Goal: Task Accomplishment & Management: Use online tool/utility

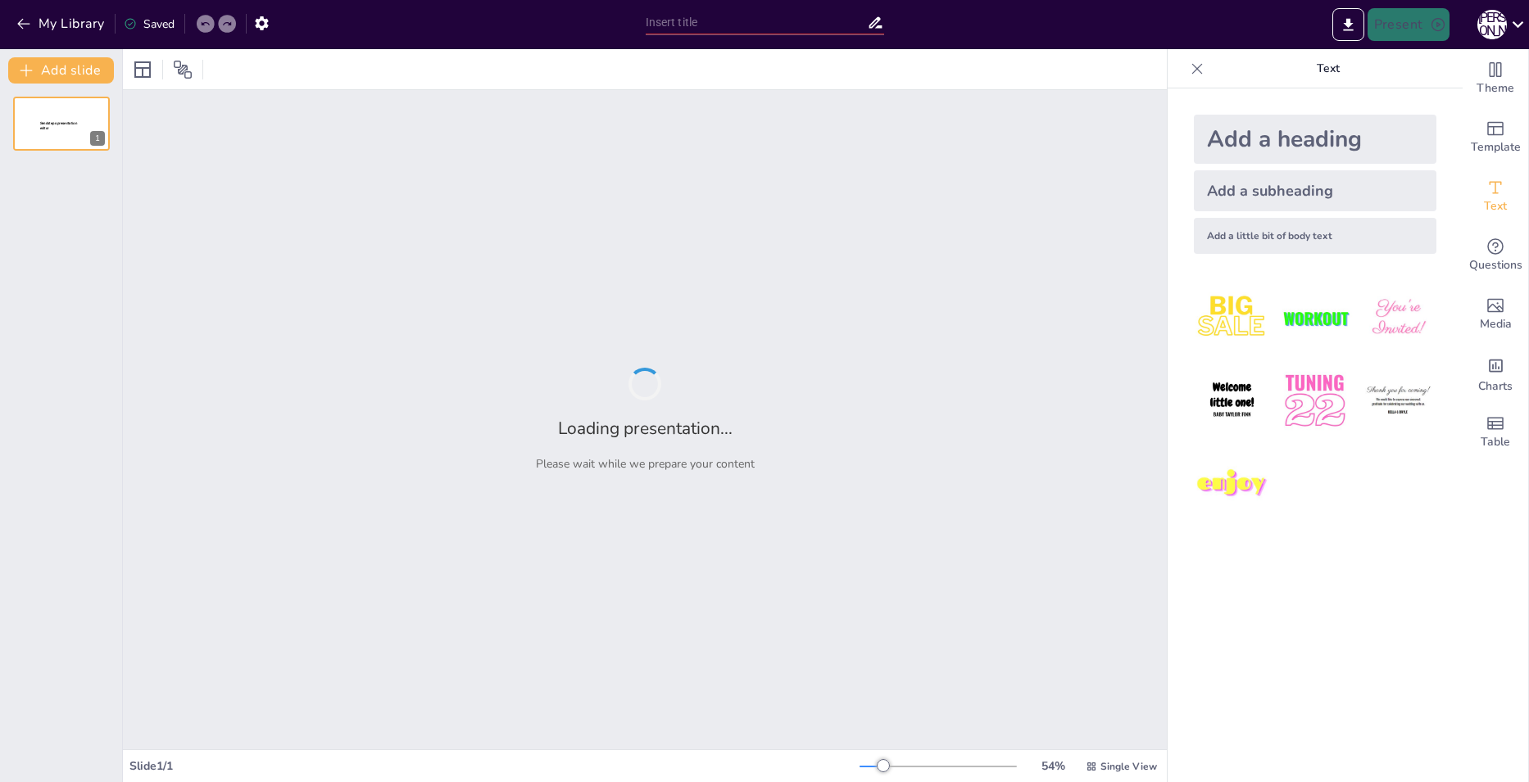
type input "Готика в [GEOGRAPHIC_DATA]: [GEOGRAPHIC_DATA], [GEOGRAPHIC_DATA] и [GEOGRAPHIC_…"
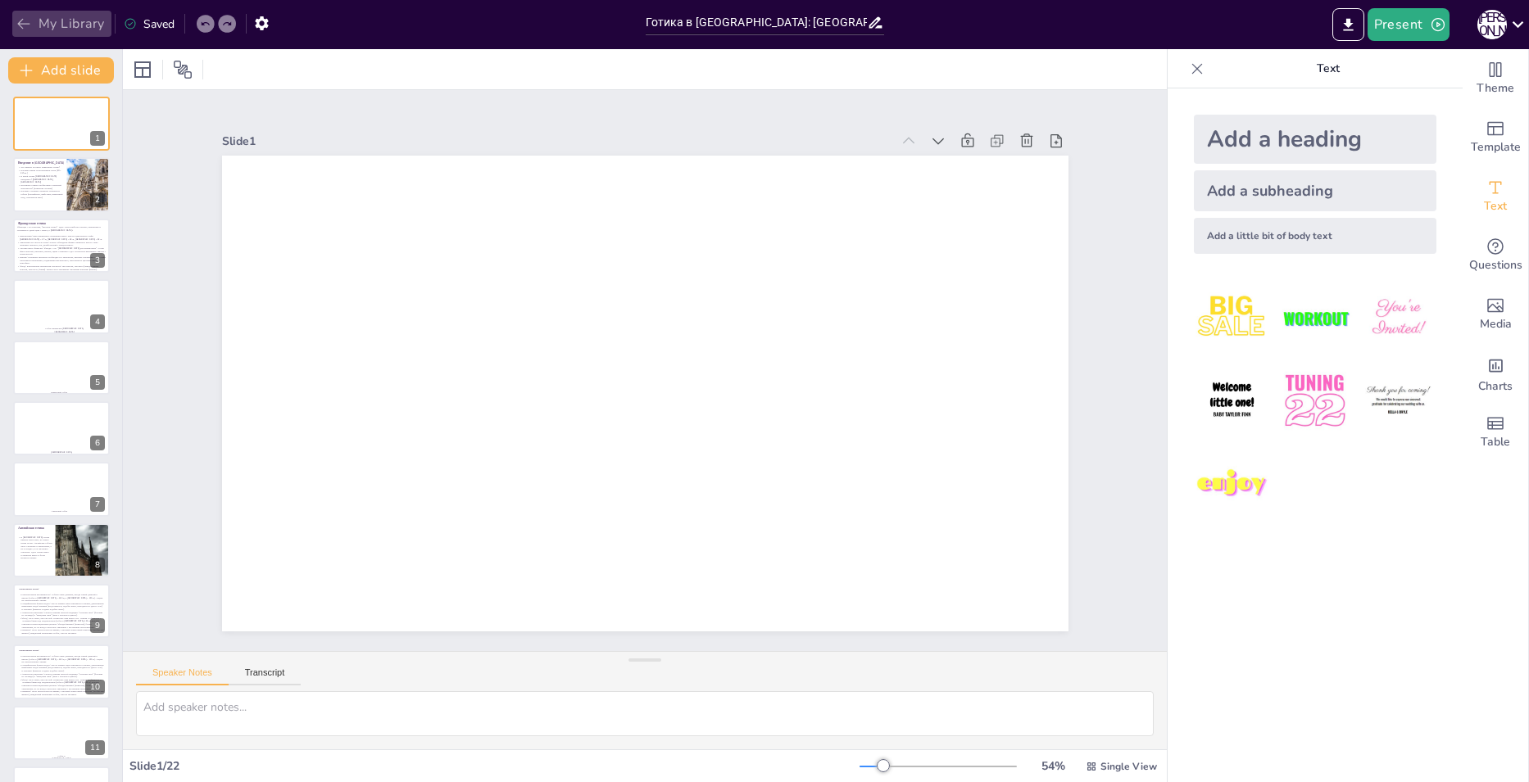
click at [34, 27] on button "My Library" at bounding box center [61, 24] width 99 height 26
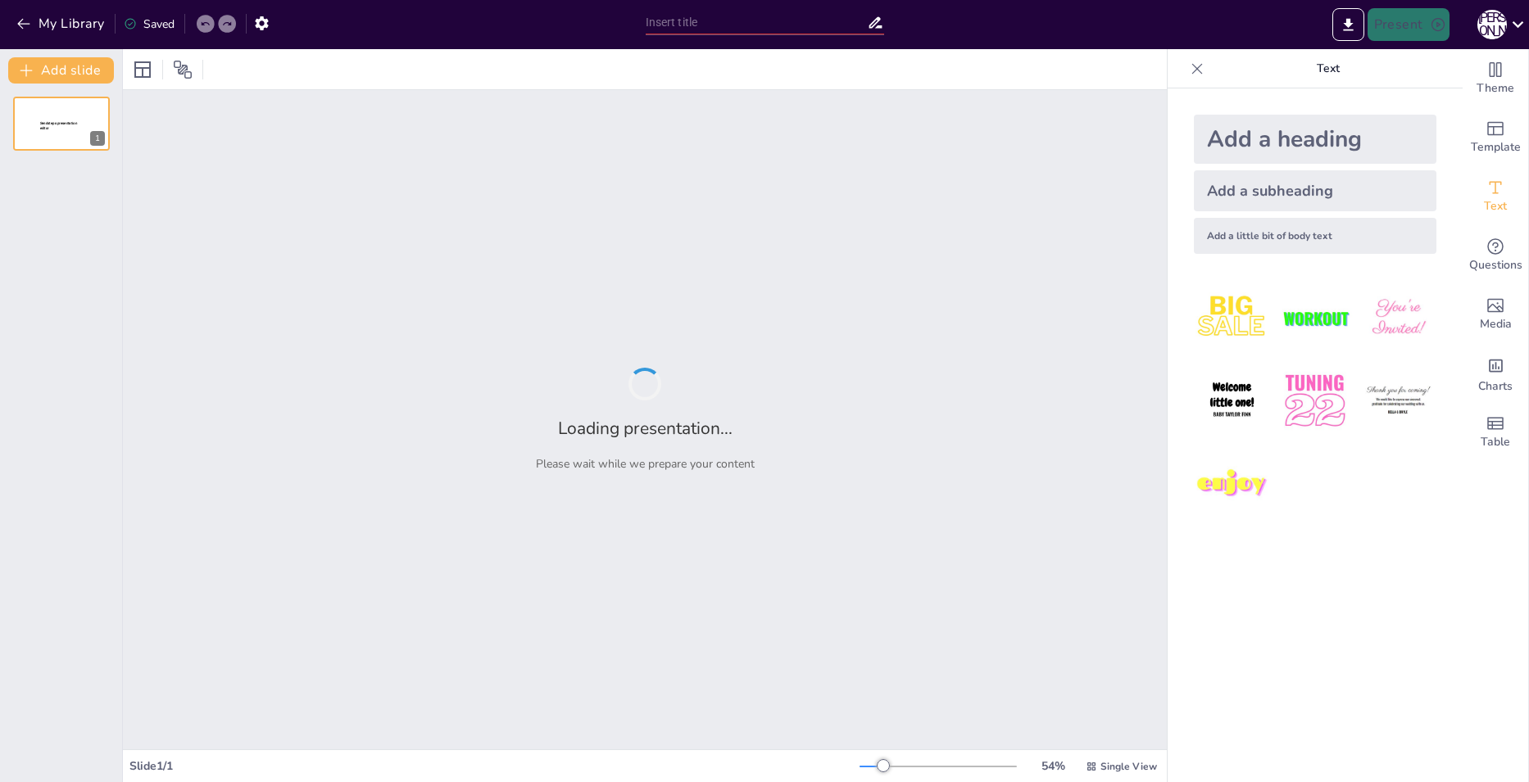
type input "Проторенессанс: [PERSON_NAME] на Искусство"
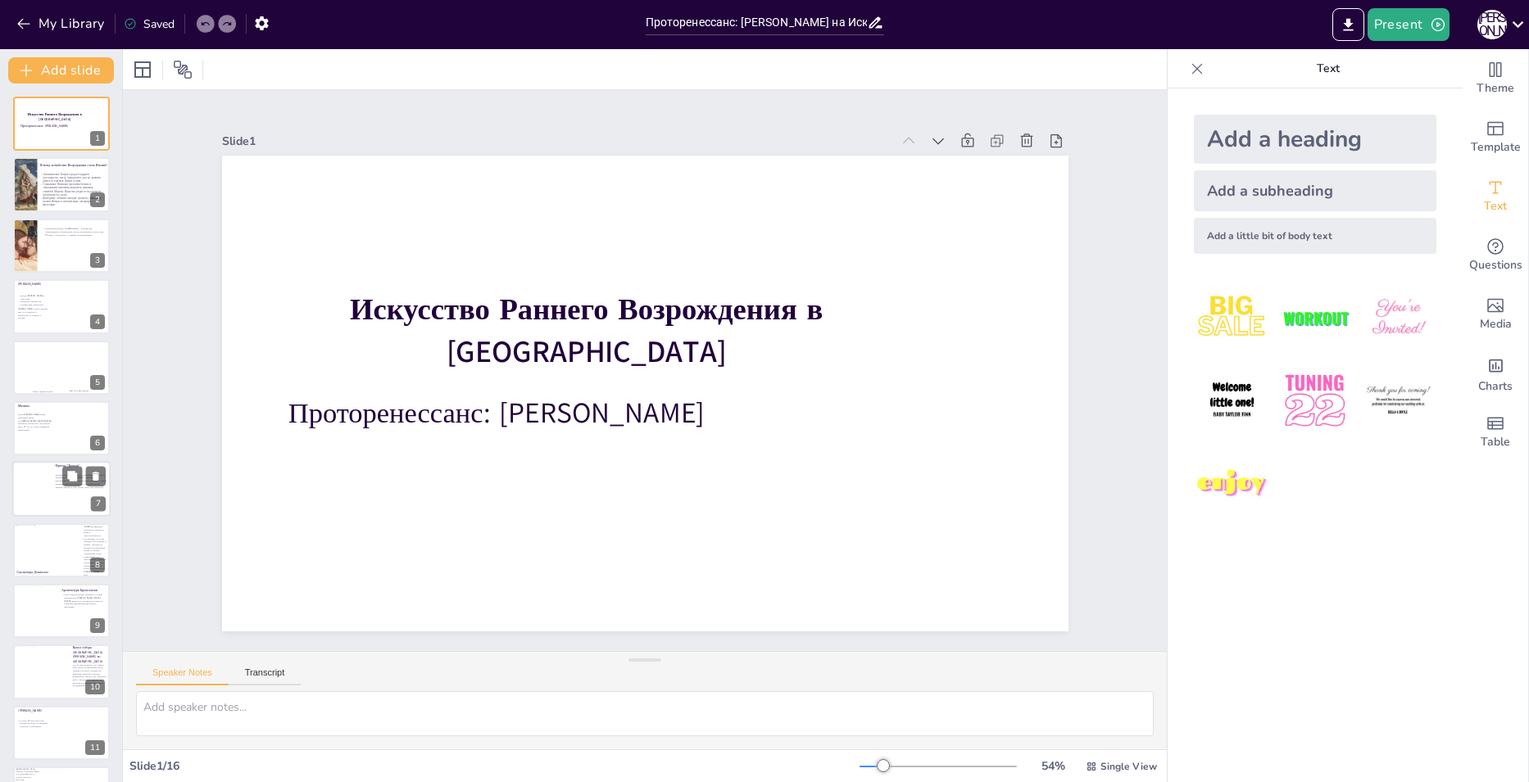
click at [27, 489] on div at bounding box center [31, 501] width 39 height 79
type textarea "Loremips dolorsitame, consectetur a elitse "Doeius", tempori utlabore etdolor m…"
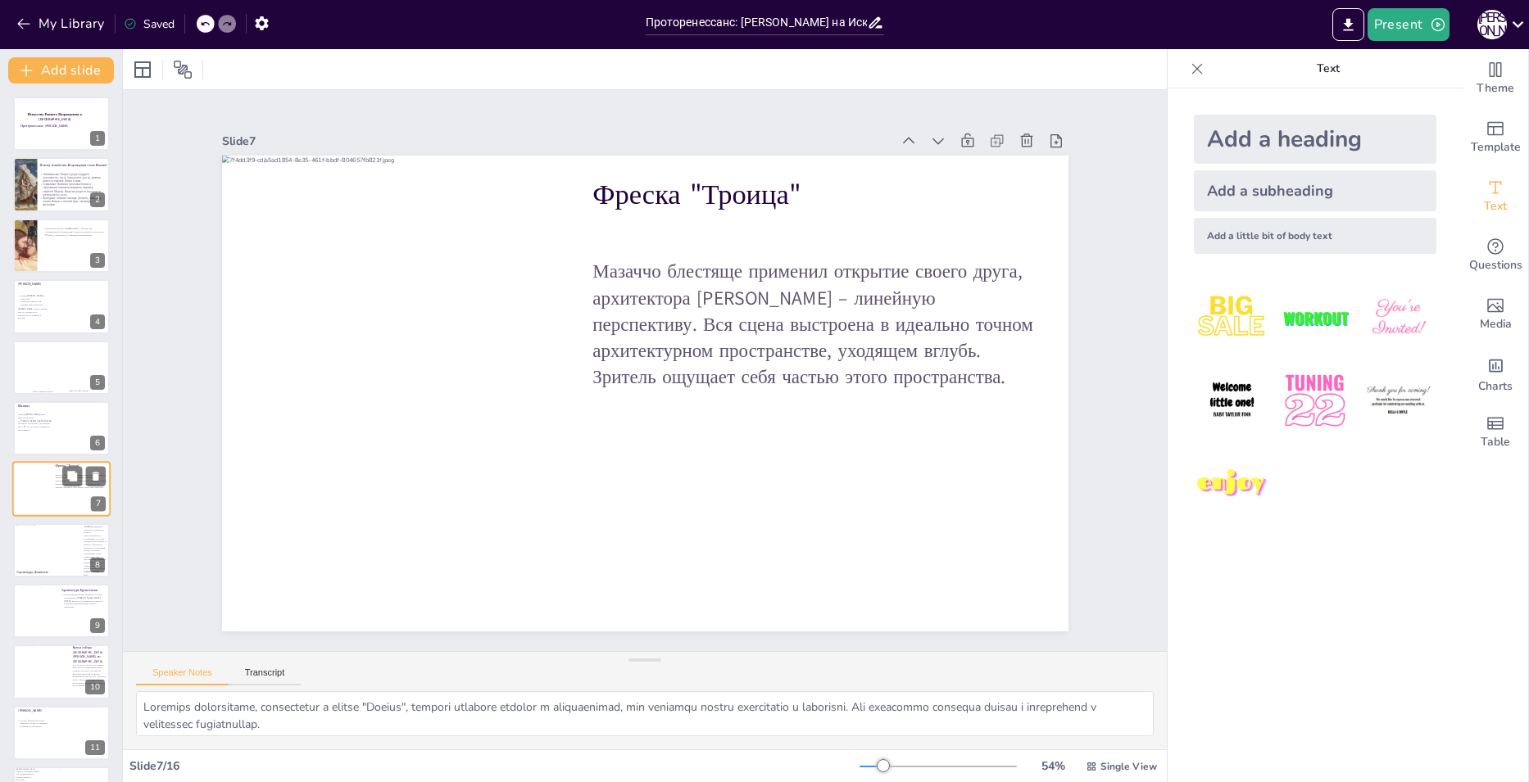
scroll to position [56, 0]
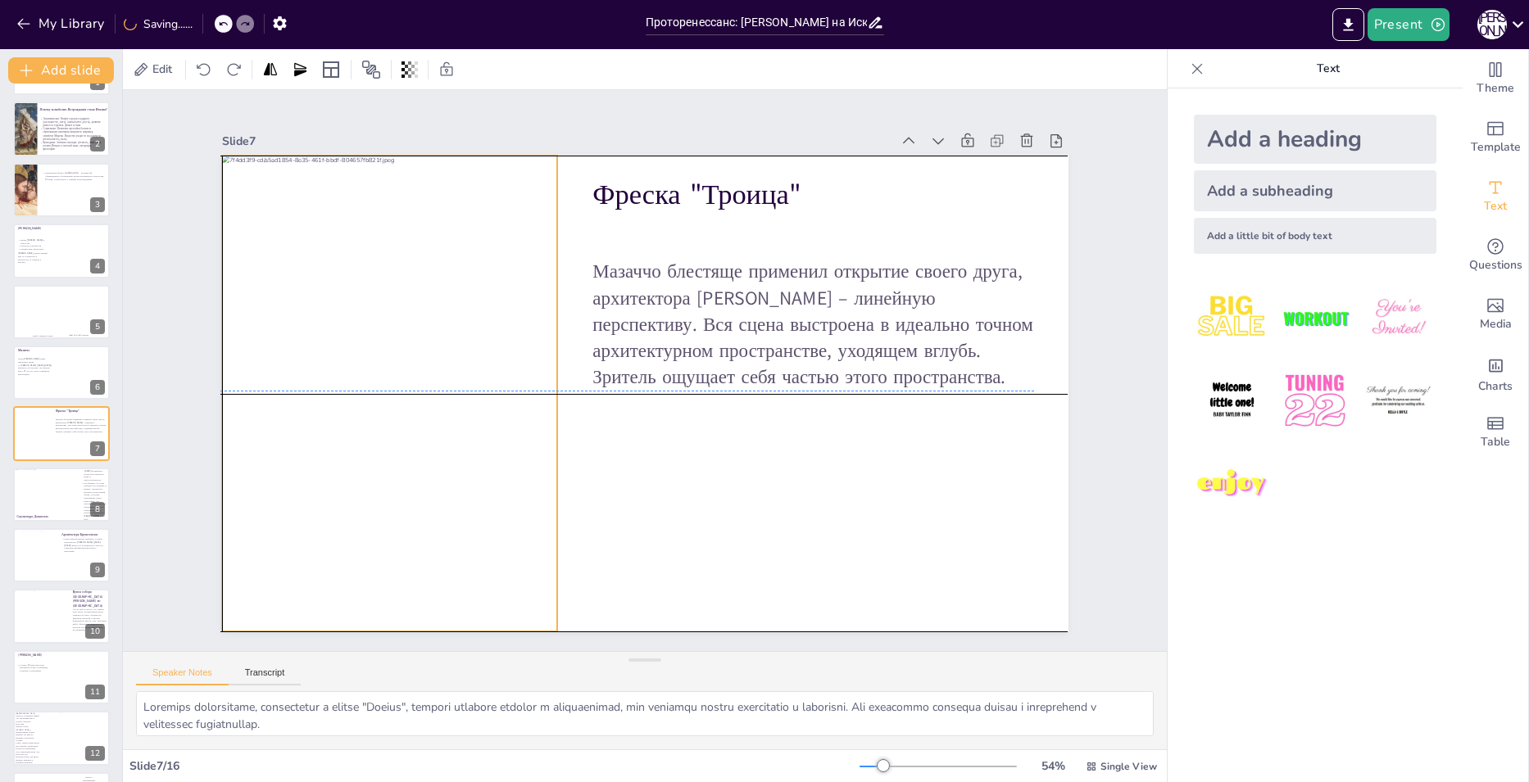
click at [354, 347] on div at bounding box center [390, 495] width 336 height 678
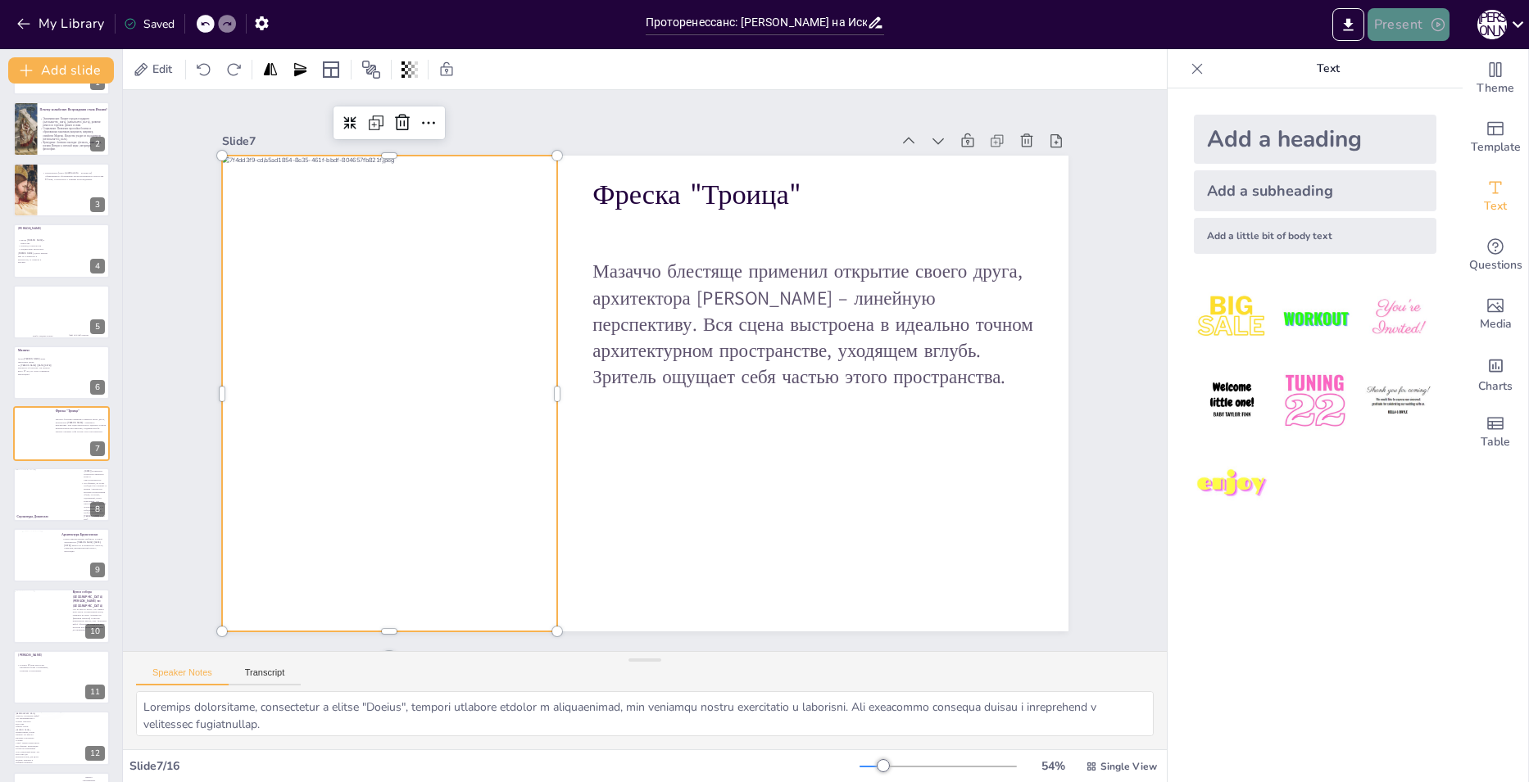
click at [1393, 24] on button "Present" at bounding box center [1409, 24] width 82 height 33
click at [1411, 101] on li "Play presentation" at bounding box center [1432, 101] width 129 height 26
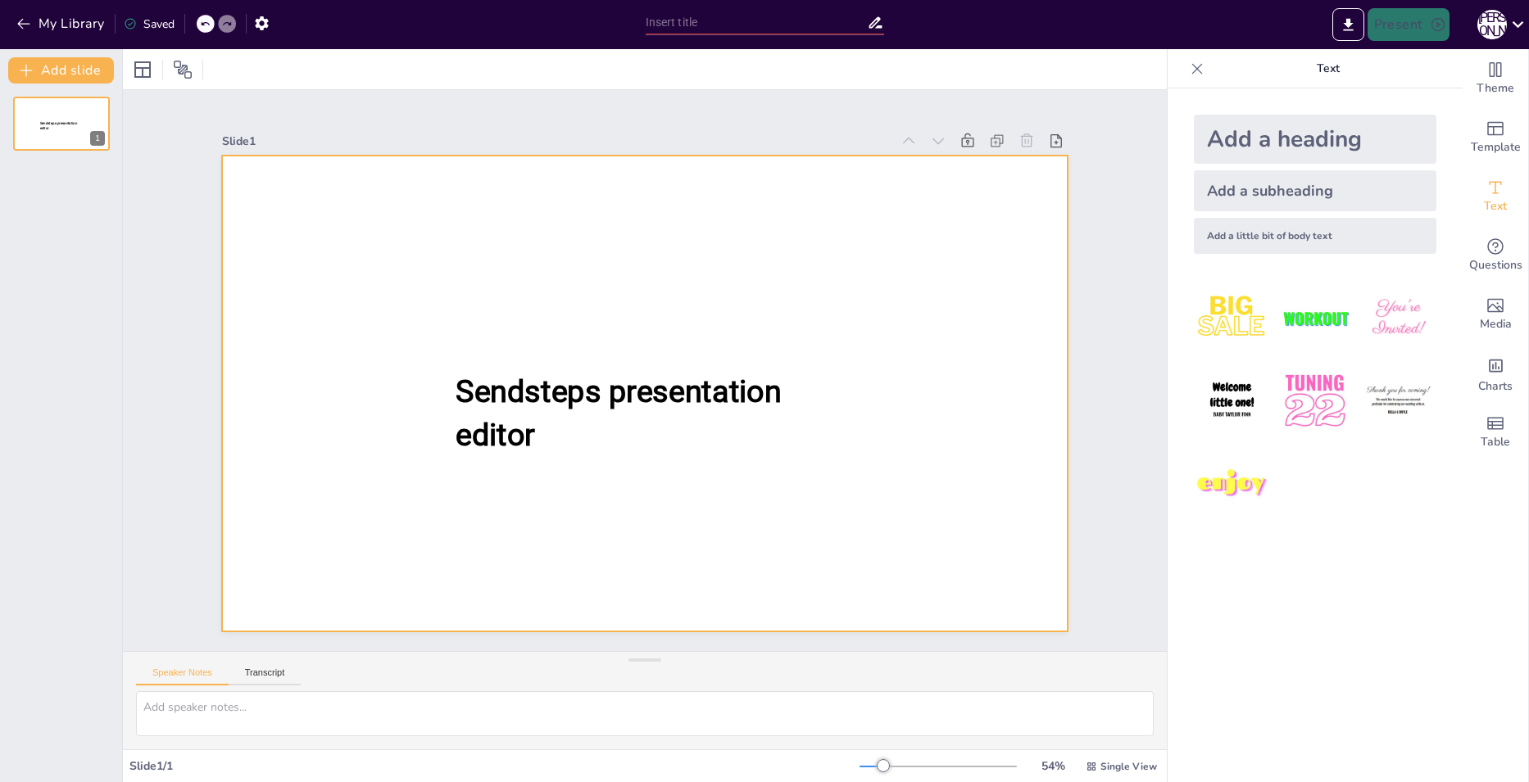
type input "Проторенессанс: [PERSON_NAME] на Искусство"
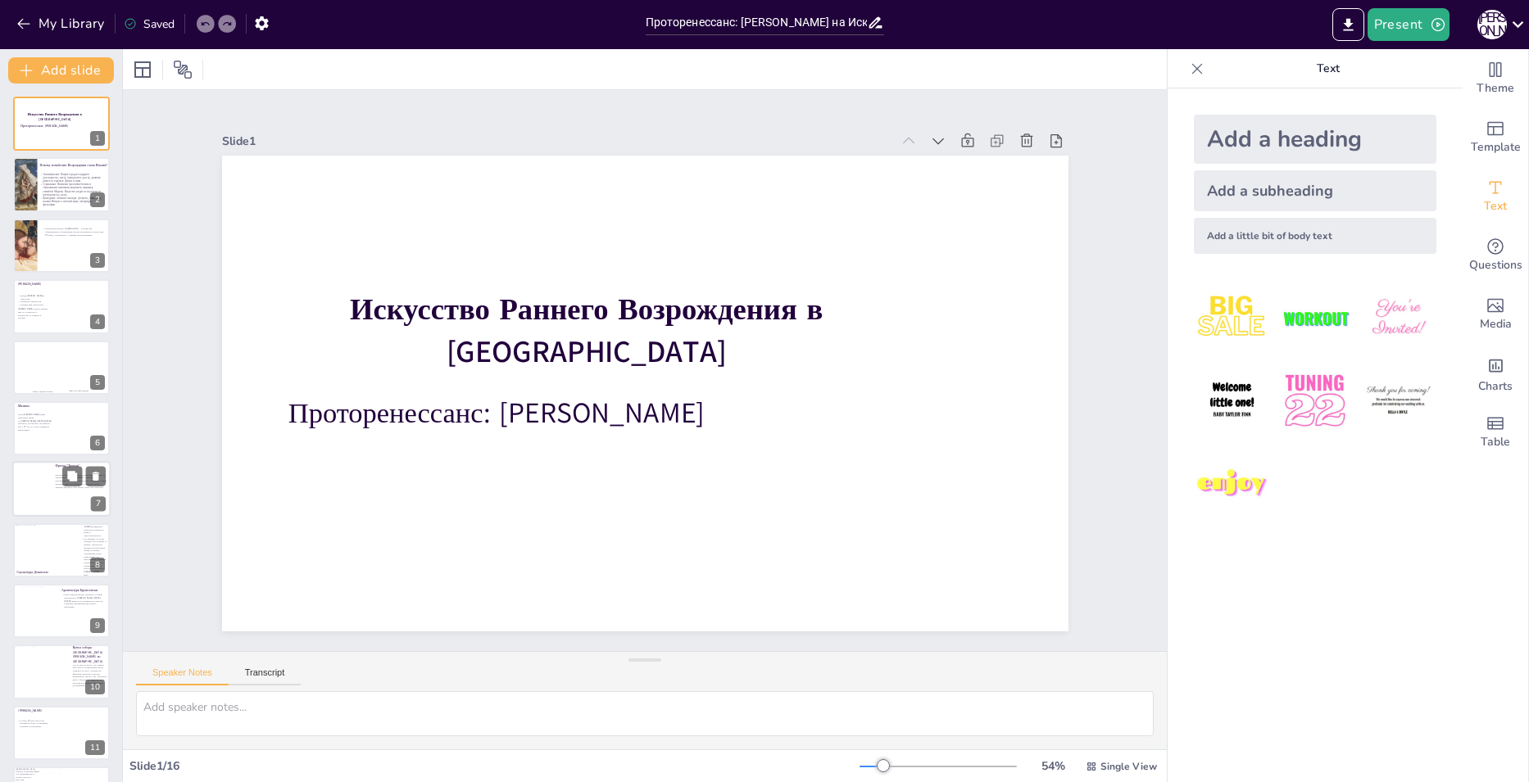
click at [17, 501] on div at bounding box center [31, 501] width 39 height 79
type textarea "Loremips dolorsitame, consectetur a elitse "Doeius", tempori utlabore etdolor m…"
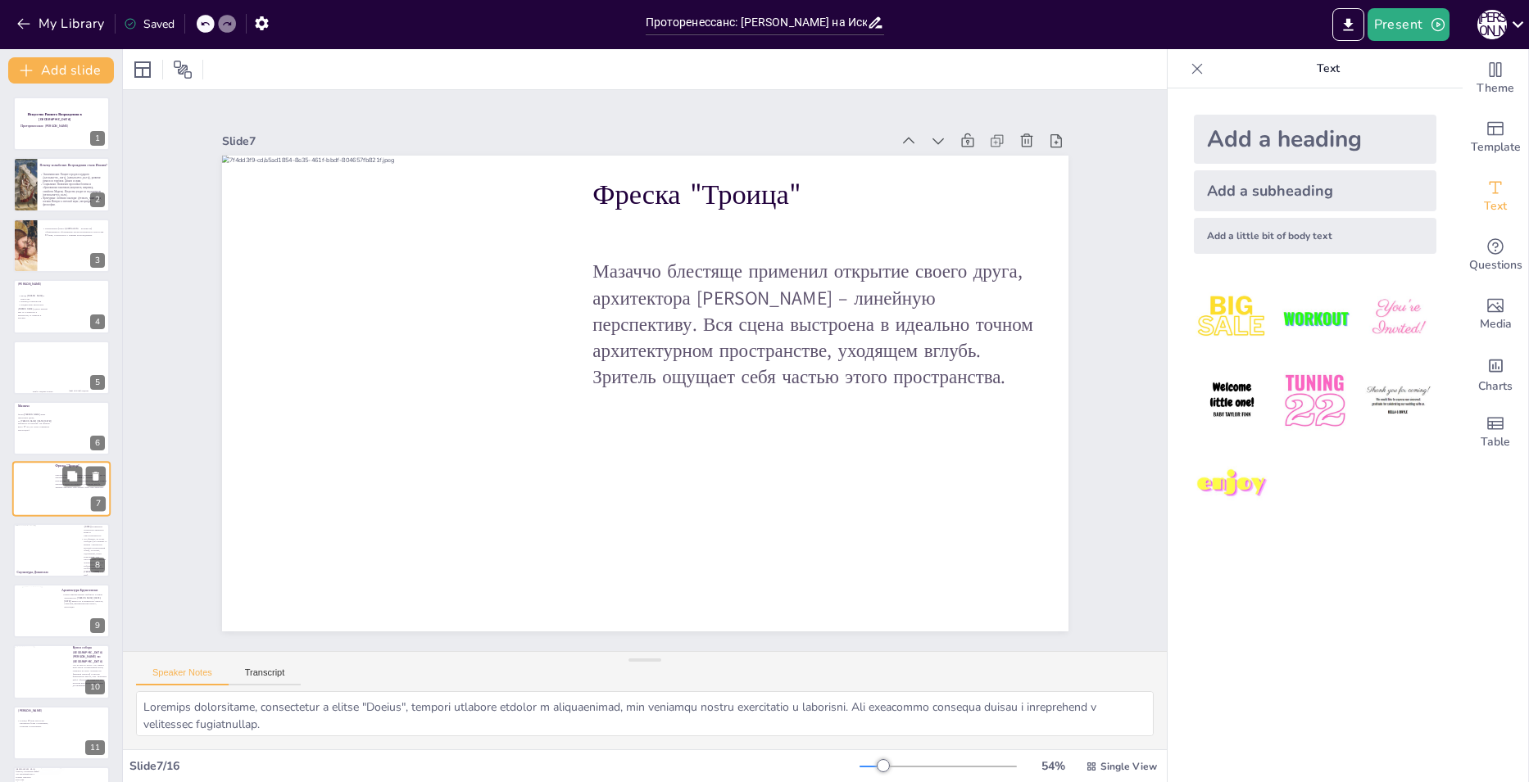
scroll to position [56, 0]
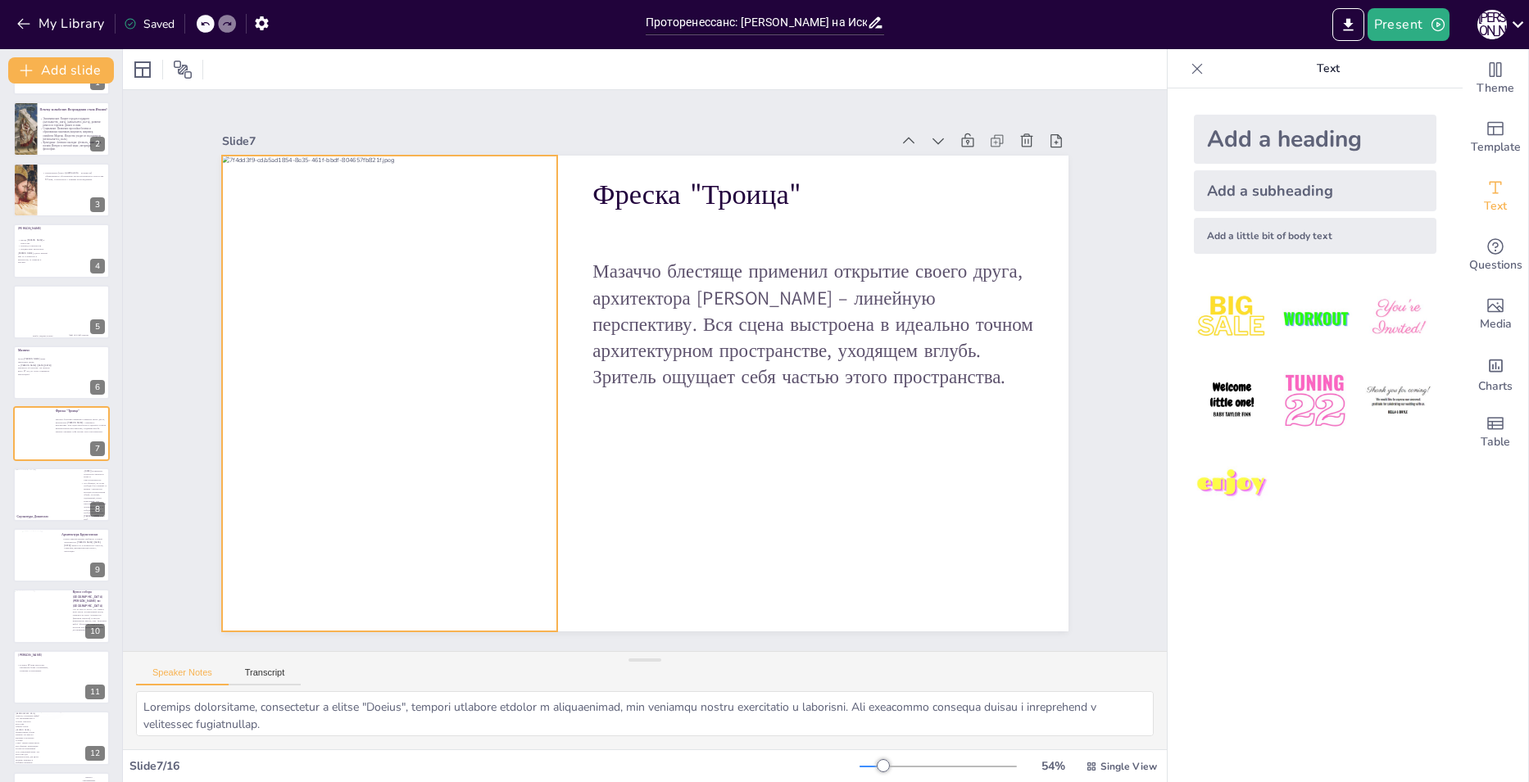
click at [318, 399] on div at bounding box center [390, 495] width 336 height 678
click at [337, 116] on div at bounding box center [350, 123] width 26 height 26
click at [1414, 25] on button "Present" at bounding box center [1409, 24] width 82 height 33
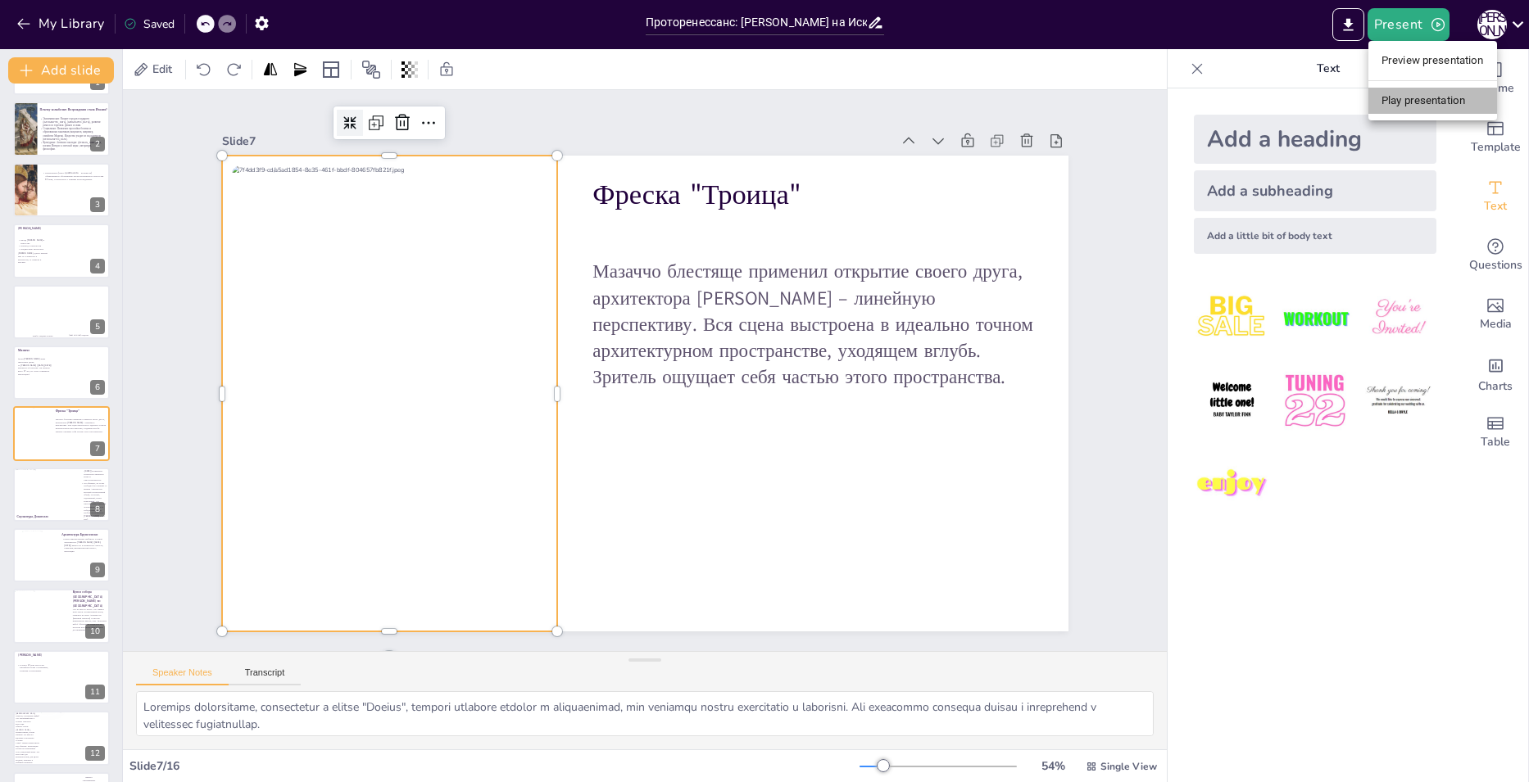
click at [1422, 101] on li "Play presentation" at bounding box center [1432, 101] width 129 height 26
